Goal: Information Seeking & Learning: Learn about a topic

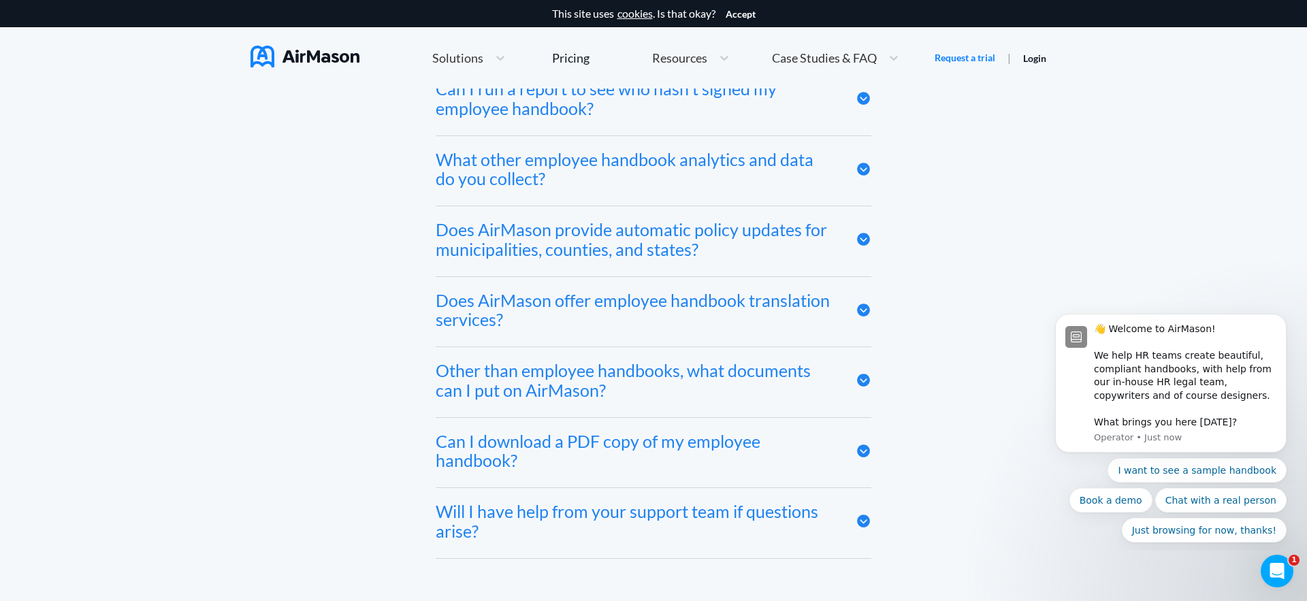
scroll to position [6747, 0]
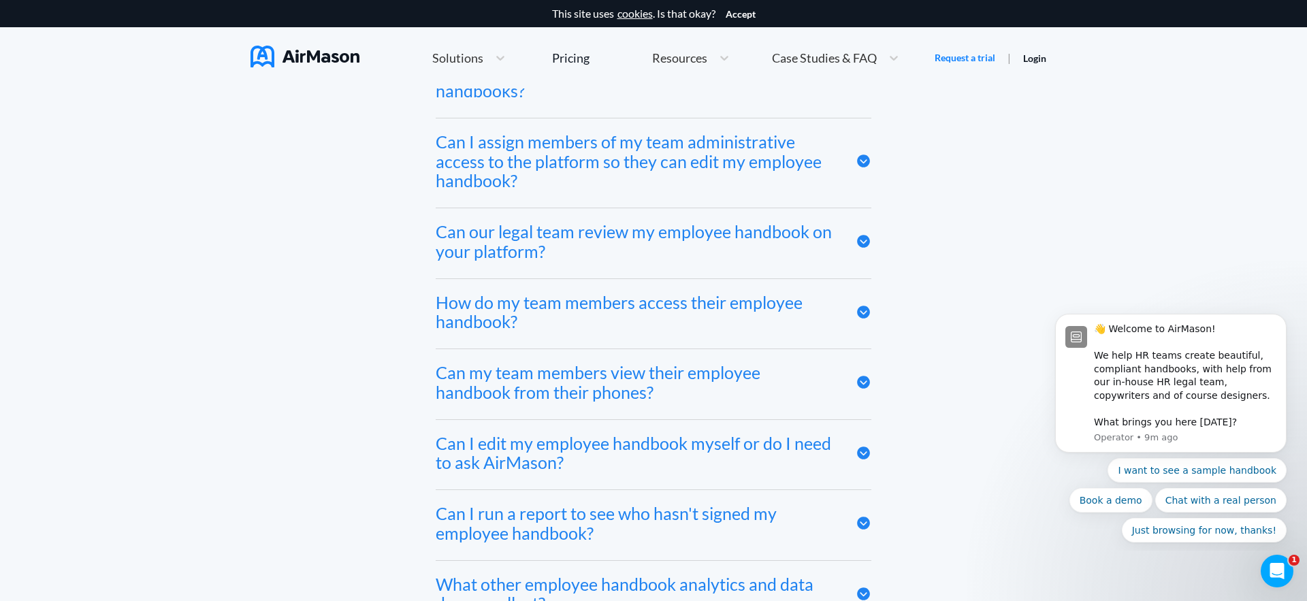
click at [283, 223] on div "Frequently asked questions Does AirMason integrate with my HRIS? We integrate w…" at bounding box center [654, 442] width 807 height 1083
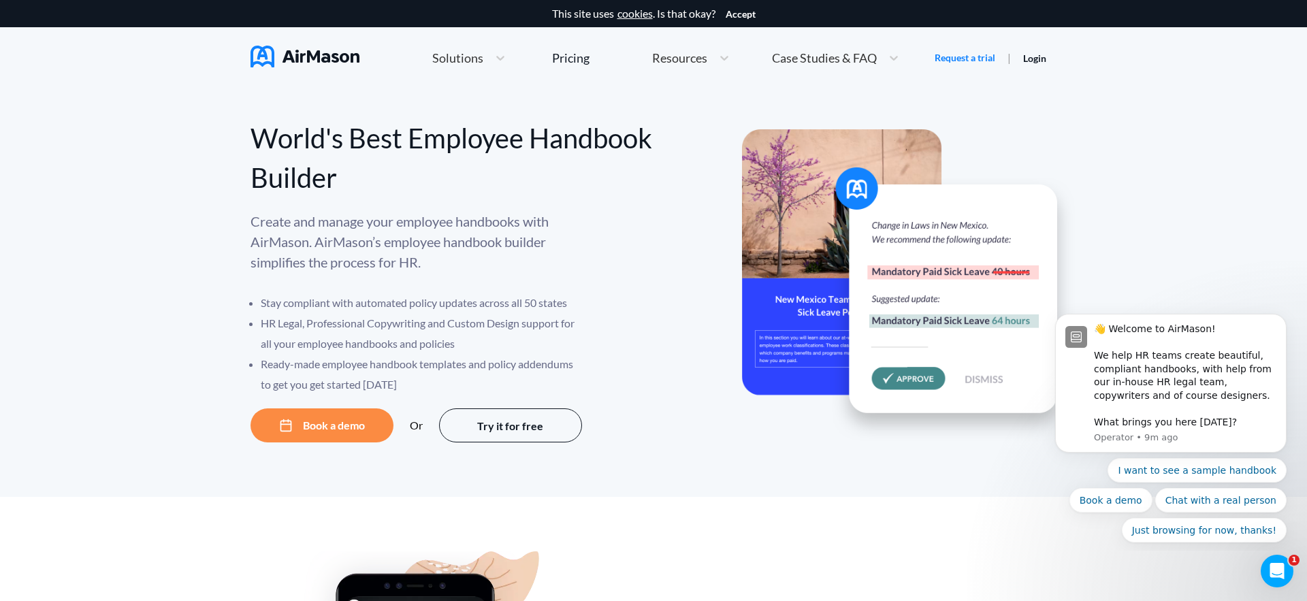
scroll to position [1, 0]
drag, startPoint x: 159, startPoint y: 174, endPoint x: 150, endPoint y: 188, distance: 16.8
click at [156, 179] on div "World's Best Employee Handbook Builder Create and manage your employee handbook…" at bounding box center [653, 292] width 1307 height 409
click at [155, 225] on div "World's Best Employee Handbook Builder Create and manage your employee handbook…" at bounding box center [653, 292] width 1307 height 409
drag, startPoint x: 157, startPoint y: 217, endPoint x: 140, endPoint y: 245, distance: 33.3
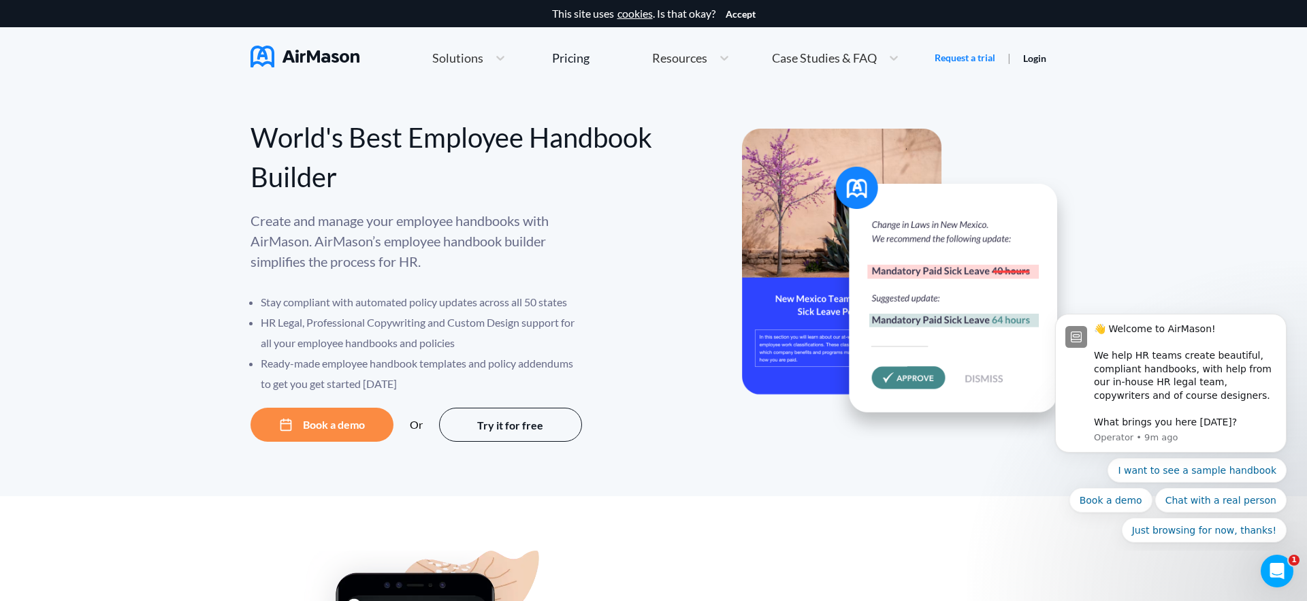
click at [157, 217] on div "World's Best Employee Handbook Builder Create and manage your employee handbook…" at bounding box center [653, 292] width 1307 height 409
drag, startPoint x: 128, startPoint y: 270, endPoint x: 187, endPoint y: 229, distance: 71.8
click at [127, 270] on div "World's Best Employee Handbook Builder Create and manage your employee handbook…" at bounding box center [653, 292] width 1307 height 409
click at [606, 113] on div "World's Best Employee Handbook Builder Create and manage your employee handbook…" at bounding box center [453, 271] width 404 height 340
drag, startPoint x: 571, startPoint y: 116, endPoint x: 819, endPoint y: 97, distance: 248.6
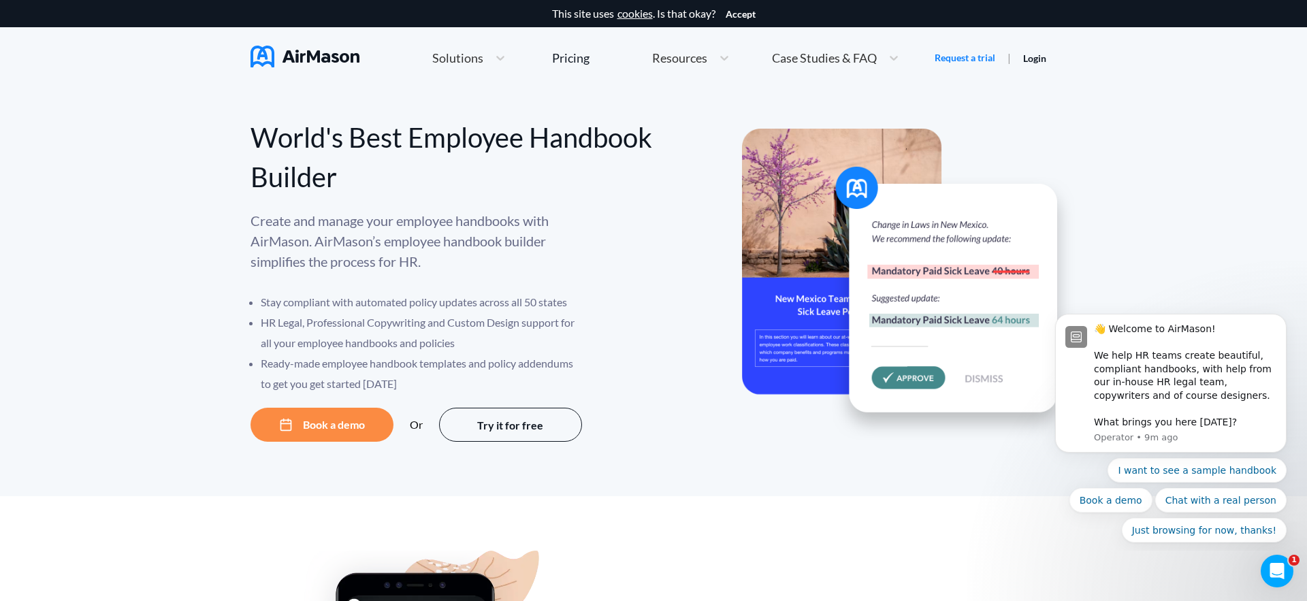
click at [571, 116] on div "World's Best Employee Handbook Builder Create and manage your employee handbook…" at bounding box center [453, 271] width 404 height 340
click at [831, 59] on span "Case Studies & FAQ" at bounding box center [824, 58] width 105 height 12
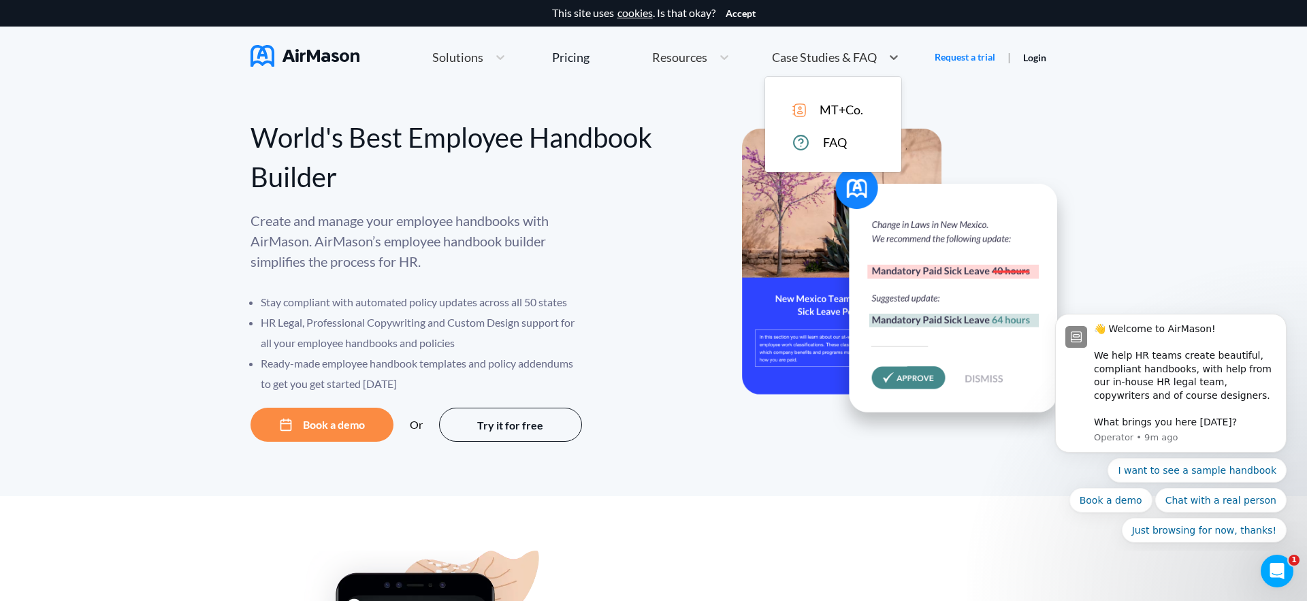
scroll to position [0, 0]
click at [462, 52] on span "Solutions" at bounding box center [457, 58] width 51 height 12
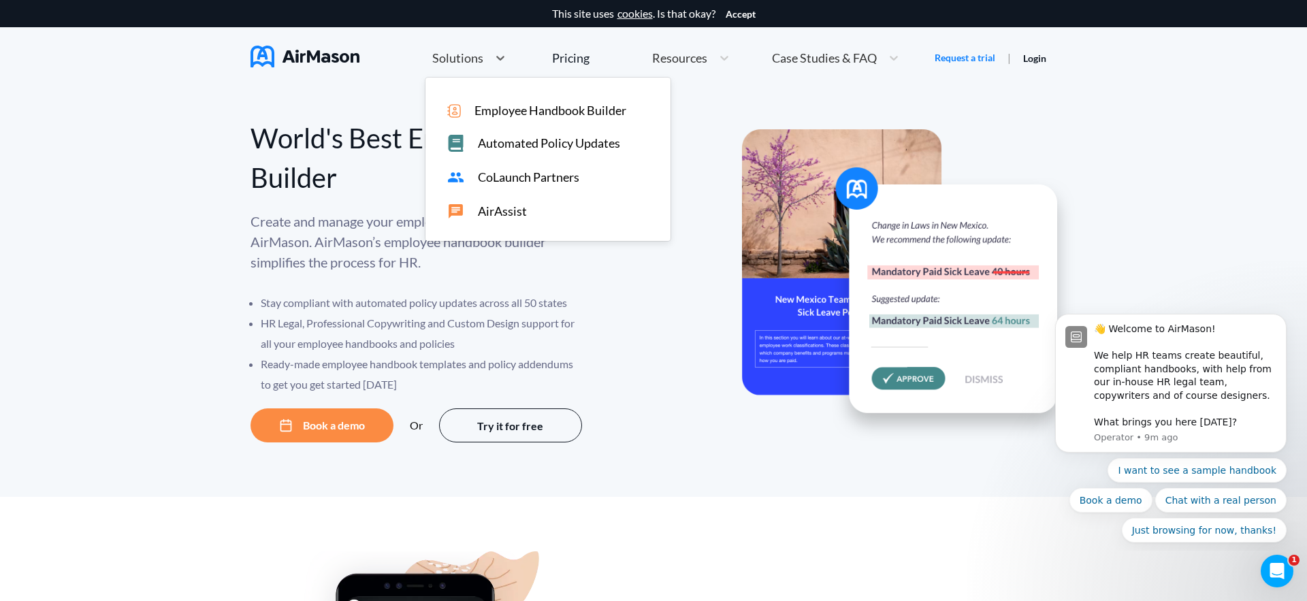
drag, startPoint x: 548, startPoint y: 110, endPoint x: 535, endPoint y: 147, distance: 39.2
click at [548, 110] on span "Employee Handbook Builder" at bounding box center [551, 110] width 152 height 14
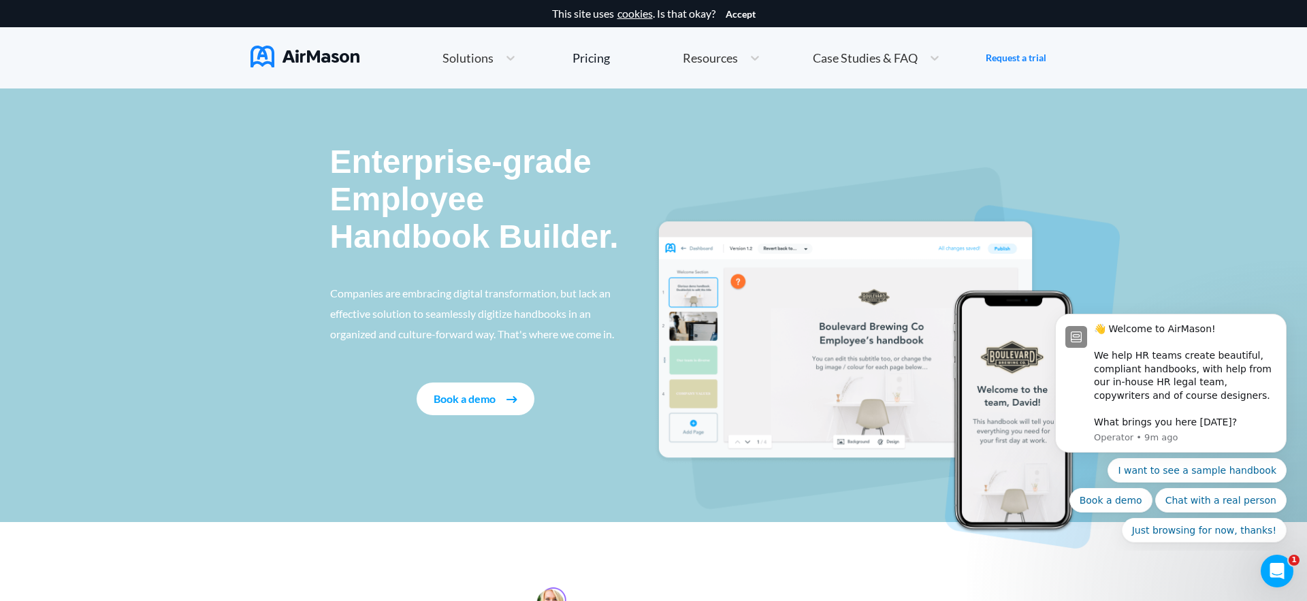
drag, startPoint x: 271, startPoint y: 242, endPoint x: 281, endPoint y: 243, distance: 9.6
click at [270, 242] on div "Enterprise-grade Employee Handbook Builder. Companies are embracing digital tra…" at bounding box center [653, 306] width 1307 height 434
click at [287, 211] on div "Enterprise-grade Employee Handbook Builder. Companies are embracing digital tra…" at bounding box center [653, 306] width 1307 height 434
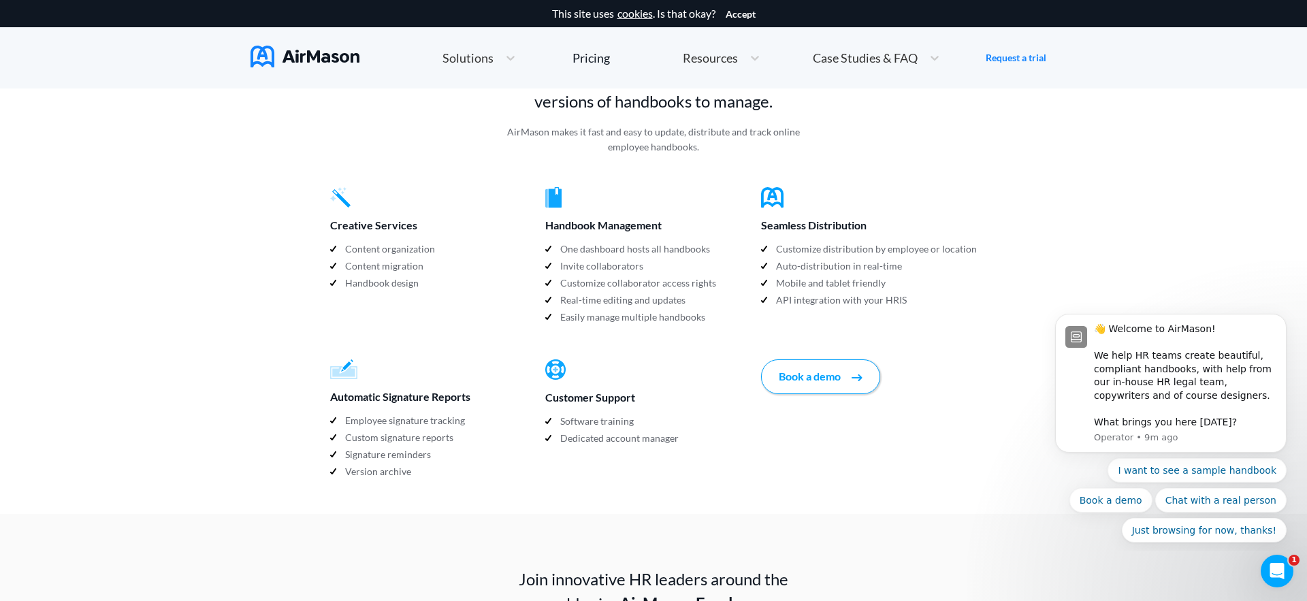
scroll to position [1348, 0]
click at [246, 253] on div "This site uses cookies . Is that okay? Accept Home Employee Handbook Builder Au…" at bounding box center [653, 85] width 1307 height 2867
drag, startPoint x: 174, startPoint y: 316, endPoint x: 178, endPoint y: 304, distance: 12.3
click at [174, 316] on div "This site uses cookies . Is that okay? Accept Home Employee Handbook Builder Au…" at bounding box center [653, 85] width 1307 height 2867
drag, startPoint x: 177, startPoint y: 282, endPoint x: 161, endPoint y: 335, distance: 55.6
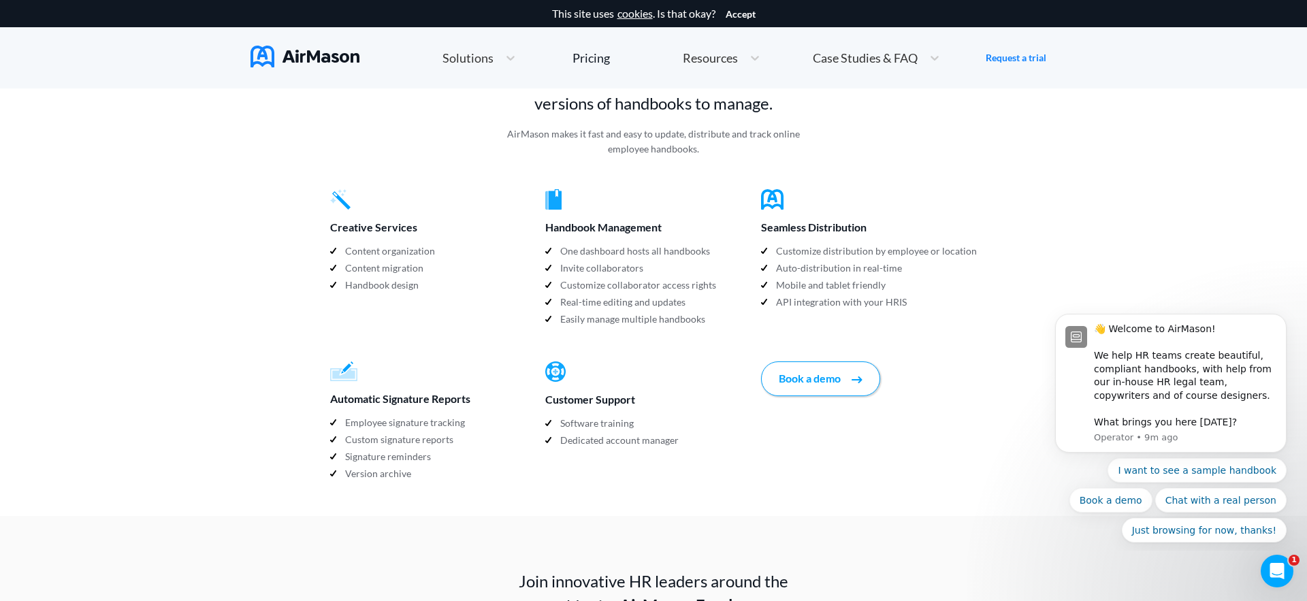
click at [177, 282] on div "This site uses cookies . Is that okay? Accept Home Employee Handbook Builder Au…" at bounding box center [653, 85] width 1307 height 2867
click at [150, 362] on div "This site uses cookies . Is that okay? Accept Home Employee Handbook Builder Au…" at bounding box center [653, 85] width 1307 height 2867
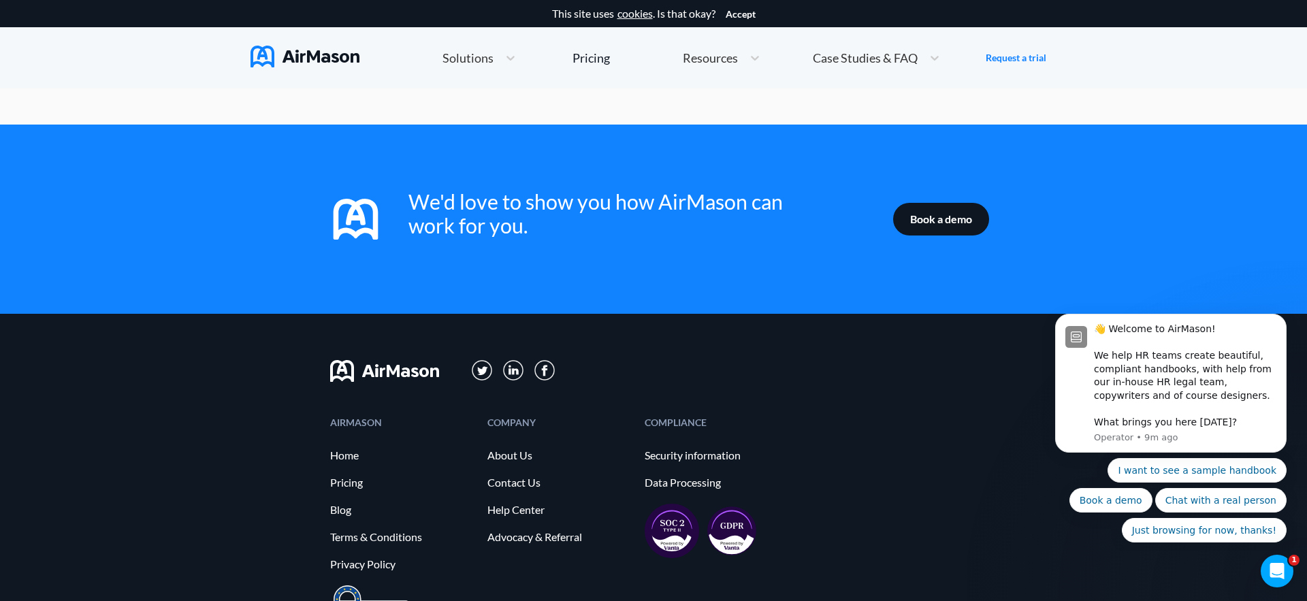
scroll to position [2201, 0]
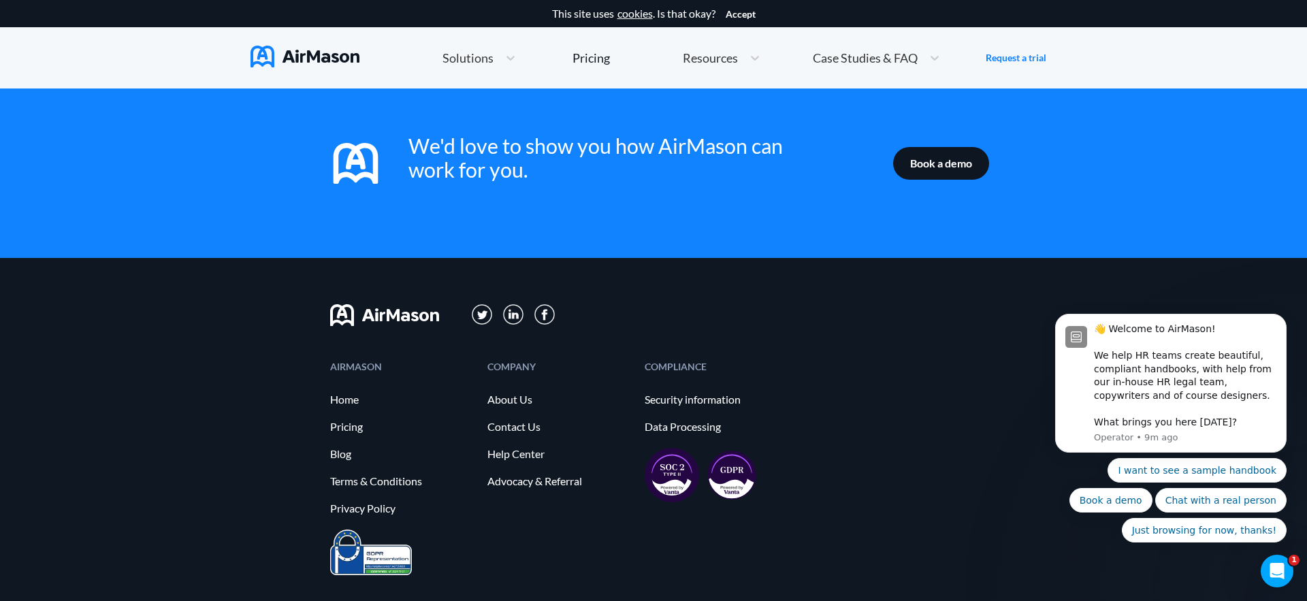
drag, startPoint x: 142, startPoint y: 362, endPoint x: 128, endPoint y: 371, distance: 16.8
click at [142, 362] on div "AIRMASON Home Pricing Blog Terms & Conditions Privacy Policy COMPANY About Us C…" at bounding box center [653, 462] width 1307 height 408
click at [515, 448] on link "Help Center" at bounding box center [560, 454] width 144 height 12
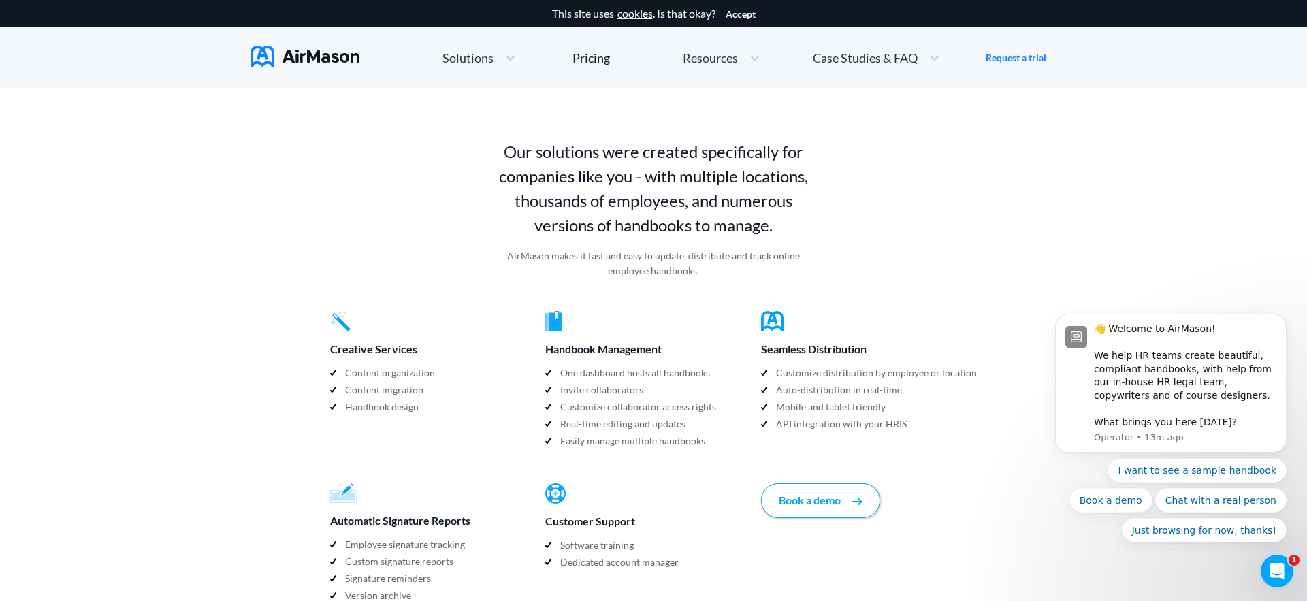
scroll to position [1158, 0]
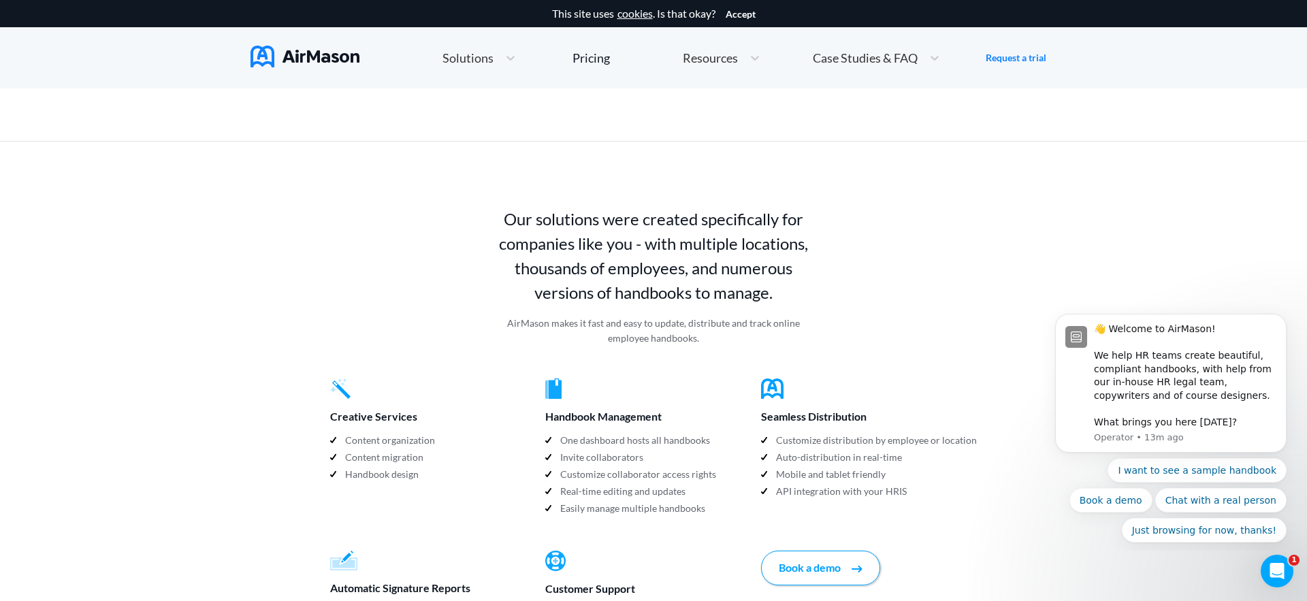
drag, startPoint x: 400, startPoint y: 202, endPoint x: 387, endPoint y: 225, distance: 26.3
click at [400, 202] on div "Our solutions were created specifically for companies like you - with multiple …" at bounding box center [654, 260] width 648 height 172
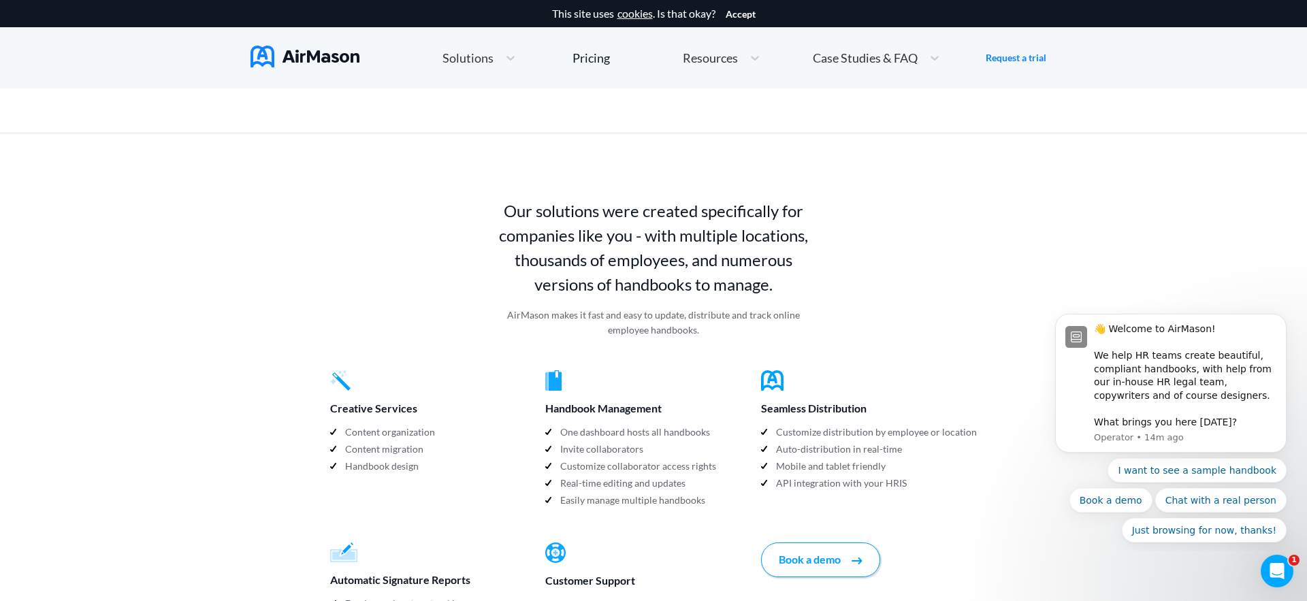
scroll to position [1159, 0]
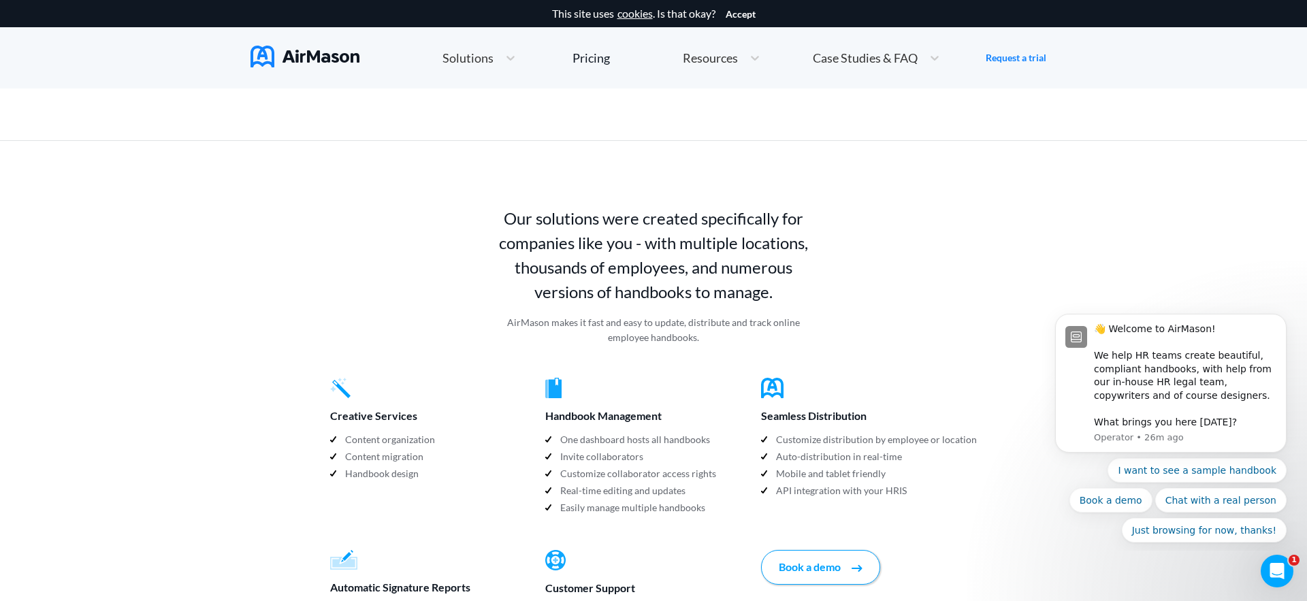
click at [304, 136] on div at bounding box center [653, 141] width 1307 height 66
click at [311, 53] on img at bounding box center [305, 57] width 109 height 22
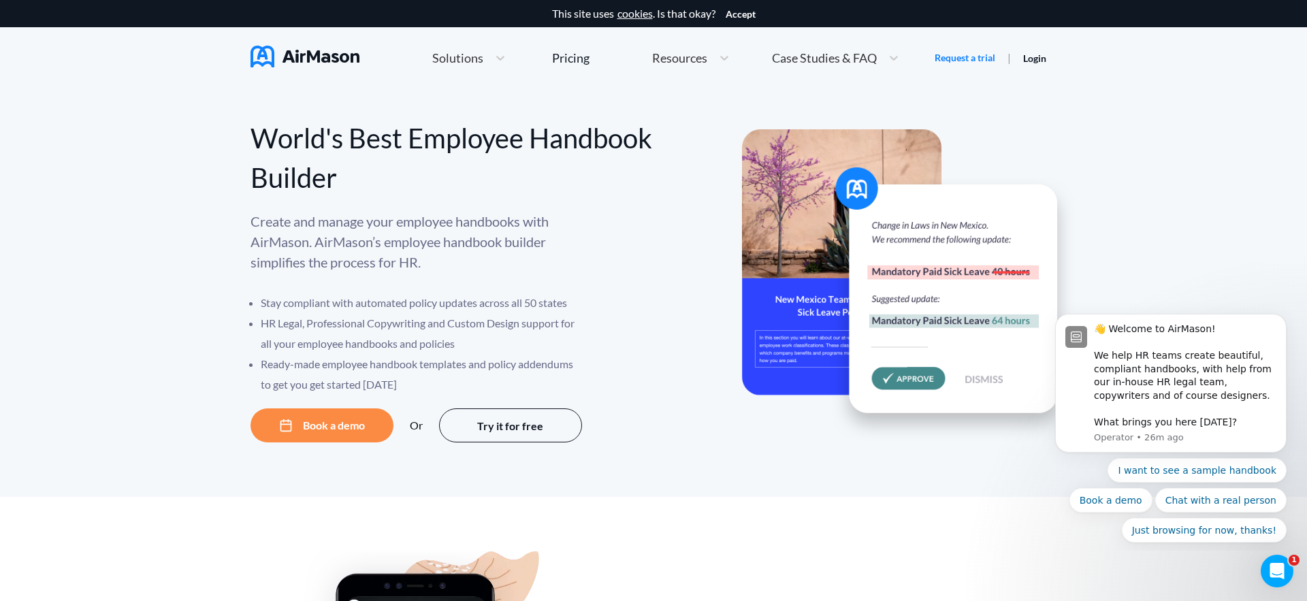
click at [704, 52] on span "Resources" at bounding box center [679, 58] width 55 height 12
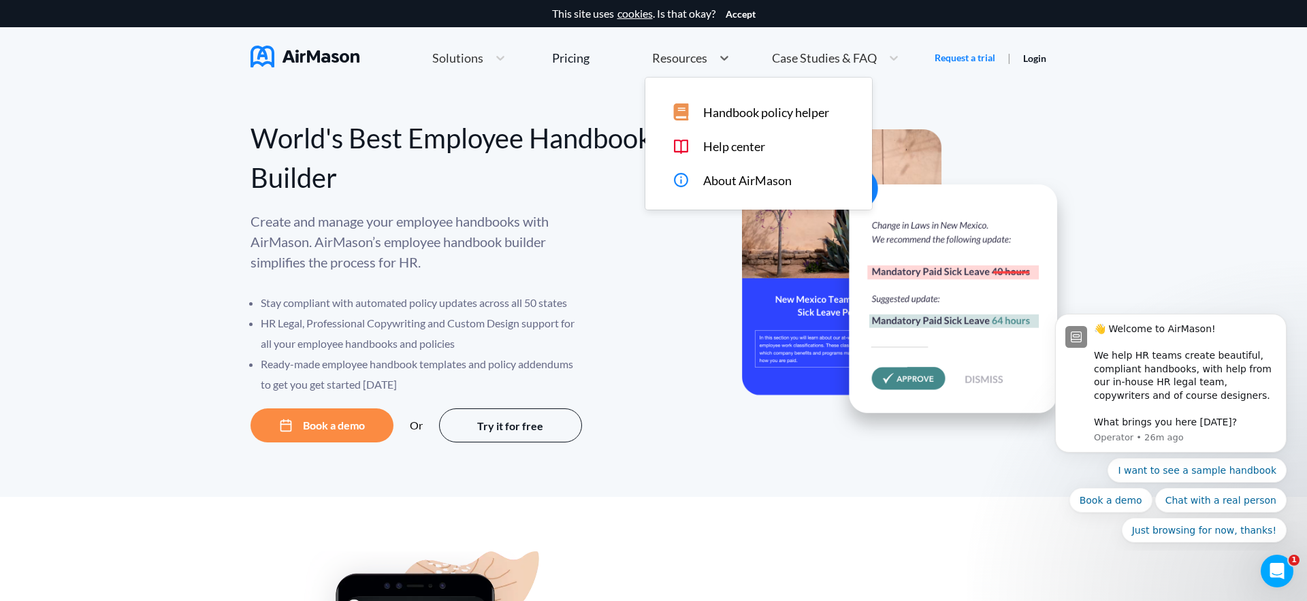
click at [733, 174] on span "About AirMason" at bounding box center [747, 181] width 89 height 14
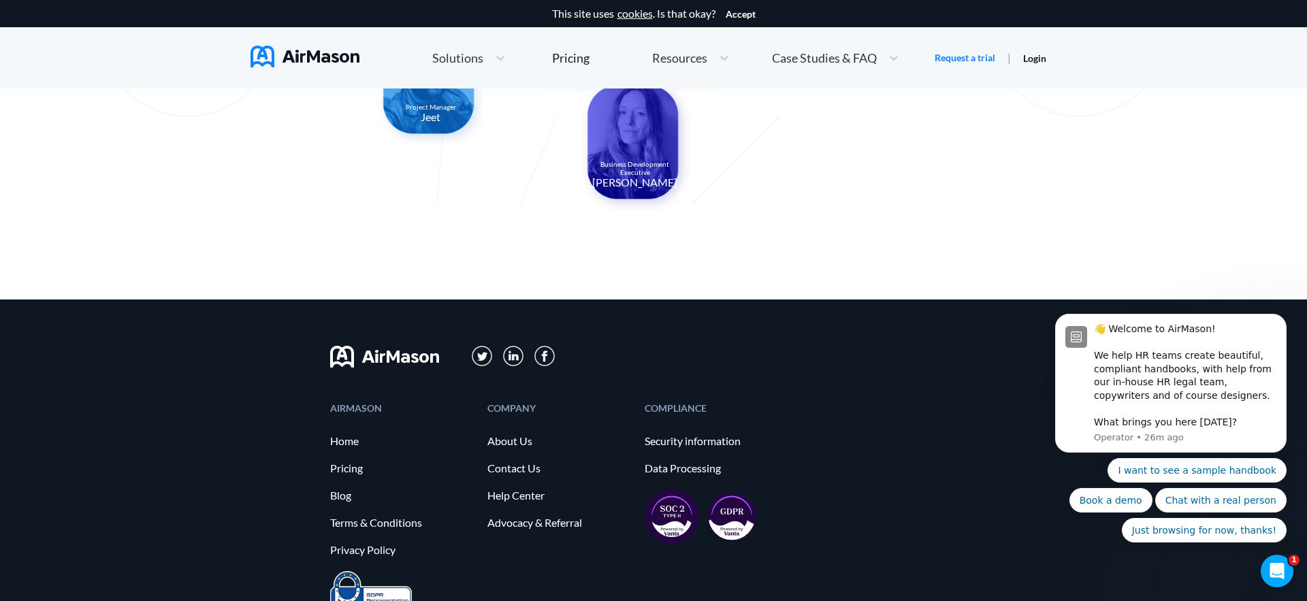
scroll to position [1388, 0]
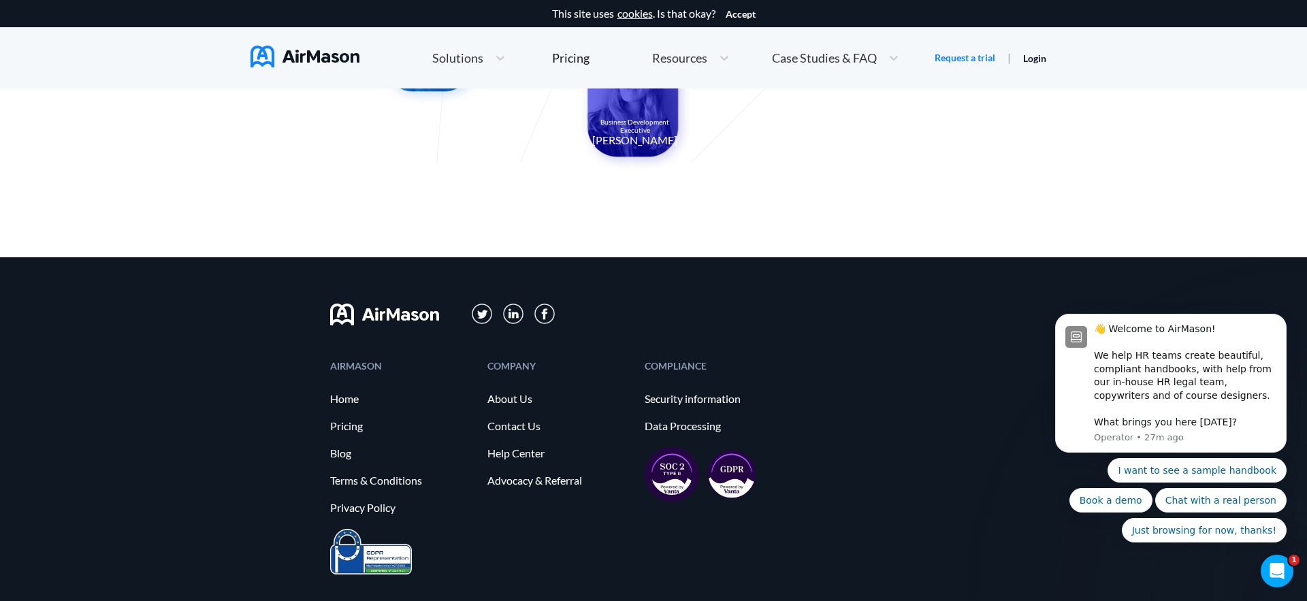
click at [509, 407] on div "COMPANY About Us Contact Us Help Center Advocacy & Referral" at bounding box center [560, 446] width 144 height 168
click at [513, 401] on link "About Us" at bounding box center [560, 399] width 144 height 12
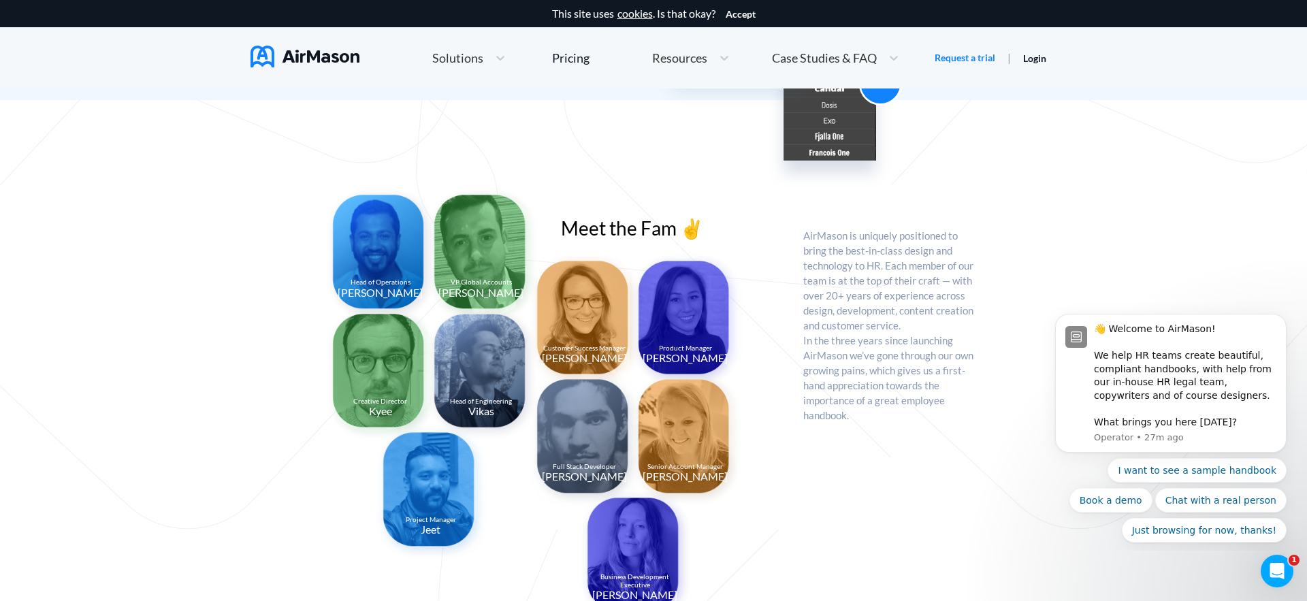
scroll to position [1039, 0]
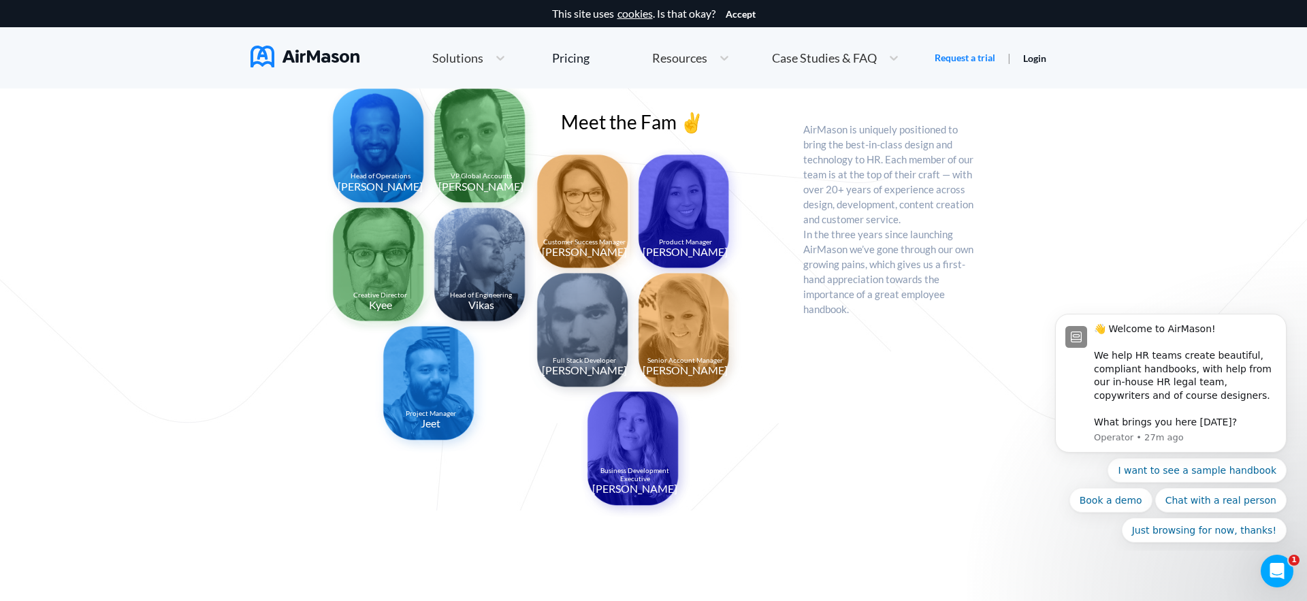
click at [486, 316] on img at bounding box center [482, 268] width 113 height 136
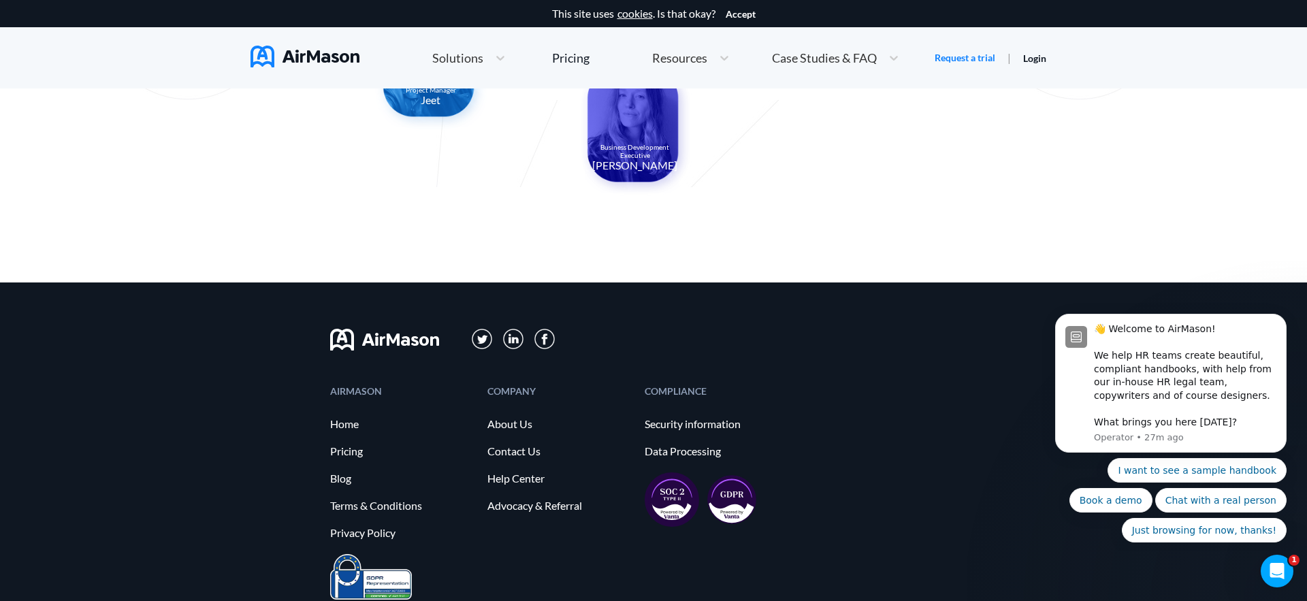
scroll to position [1452, 0]
